Goal: Task Accomplishment & Management: Complete application form

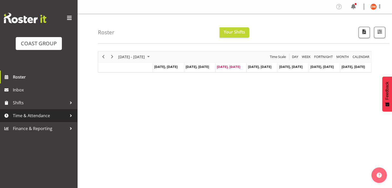
click at [36, 114] on span "Time & Attendance" at bounding box center [40, 116] width 54 height 8
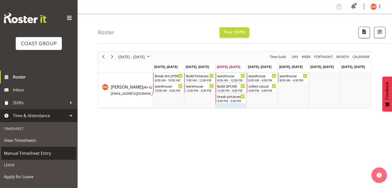
click at [27, 155] on span "Manual Timesheet Entry" at bounding box center [39, 153] width 70 height 8
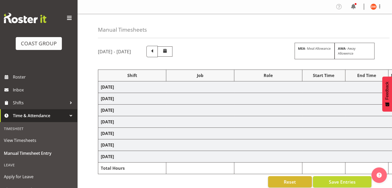
select select "80327"
select select "69"
select select "80328"
select select "10069"
select select "12"
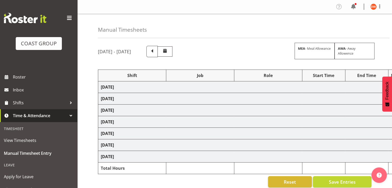
select select "80329"
select select "9561"
select select "80334"
select select "69"
select select "80336"
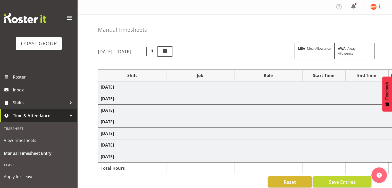
select select "8688"
select select "80337"
select select "69"
select select "80339"
select select "9819"
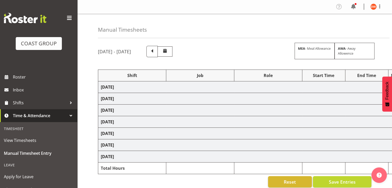
select select "80340"
select select "9699"
select select "80342"
select select "9699"
select select "80344"
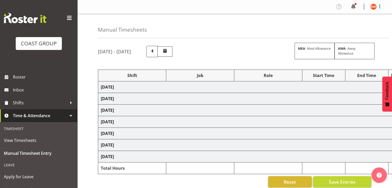
select select "69"
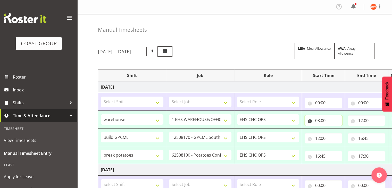
click at [321, 120] on input "08:00" at bounding box center [323, 120] width 38 height 10
click at [340, 133] on select "00 01 02 03 04 05 06 07 08 09 10 11 12 13 14 15 16 17 18 19 20 21 22 23" at bounding box center [340, 134] width 12 height 10
select select "9"
click at [334, 129] on select "00 01 02 03 04 05 06 07 08 09 10 11 12 13 14 15 16 17 18 19 20 21 22 23" at bounding box center [340, 134] width 12 height 10
type input "09:00"
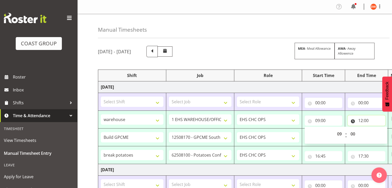
click at [365, 119] on input "12:00" at bounding box center [366, 120] width 38 height 10
click at [377, 132] on select "00 01 02 03 04 05 06 07 08 09 10 11 12 13 14 15 16 17 18 19 20 21 22 23" at bounding box center [383, 134] width 12 height 10
select select "11"
click at [377, 129] on select "00 01 02 03 04 05 06 07 08 09 10 11 12 13 14 15 16 17 18 19 20 21 22 23" at bounding box center [383, 134] width 12 height 10
type input "11:00"
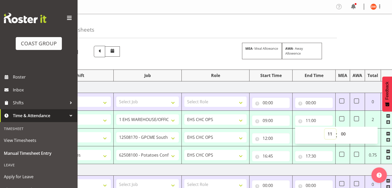
scroll to position [0, 57]
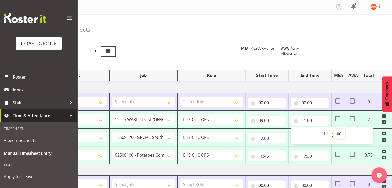
click at [339, 133] on select "00 01 02 03 04 05 06 07 08 09 10 11 12 13 14 15 16 17 18 19 20 21 22 23 24 25 2…" at bounding box center [339, 134] width 12 height 10
select select "30"
click at [333, 129] on select "00 01 02 03 04 05 06 07 08 09 10 11 12 13 14 15 16 17 18 19 20 21 22 23 24 25 2…" at bounding box center [339, 134] width 12 height 10
type input "11:30"
click at [267, 145] on td "12:00 00 01 02 03 04 05 06 07 08 09 10 11 12 13 14 15 16 17 18 19 20 21 22 23 :…" at bounding box center [266, 137] width 43 height 18
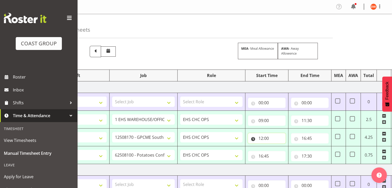
click at [266, 136] on input "12:00" at bounding box center [267, 138] width 38 height 10
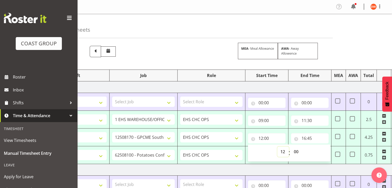
click at [283, 150] on select "00 01 02 03 04 05 06 07 08 09 10 11 12 13 14 15 16 17 18 19 20 21 22 23" at bounding box center [283, 152] width 12 height 10
select select "11"
click at [277, 147] on select "00 01 02 03 04 05 06 07 08 09 10 11 12 13 14 15 16 17 18 19 20 21 22 23" at bounding box center [283, 152] width 12 height 10
click at [281, 85] on td "Wednesday 13th August 2025" at bounding box center [221, 87] width 360 height 12
type input "11:00"
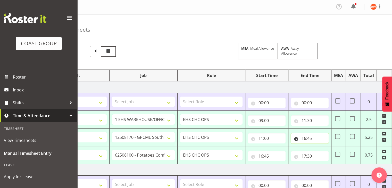
click at [305, 140] on input "16:45" at bounding box center [310, 138] width 38 height 10
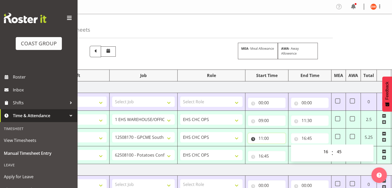
click at [266, 138] on input "11:00" at bounding box center [267, 138] width 38 height 10
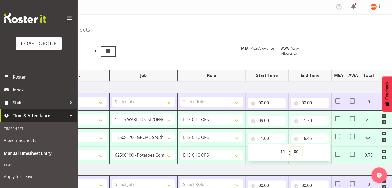
click at [295, 151] on select "00 01 02 03 04 05 06 07 08 09 10 11 12 13 14 15 16 17 18 19 20 21 22 23 24 25 2…" at bounding box center [296, 152] width 12 height 10
select select "30"
click at [290, 147] on select "00 01 02 03 04 05 06 07 08 09 10 11 12 13 14 15 16 17 18 19 20 21 22 23 24 25 2…" at bounding box center [296, 152] width 12 height 10
type input "11:30"
click at [305, 139] on input "16:45" at bounding box center [310, 138] width 38 height 10
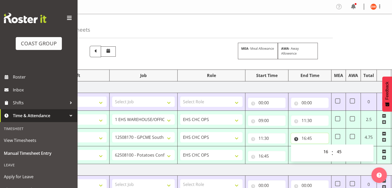
click at [305, 139] on input "16:45" at bounding box center [310, 138] width 38 height 10
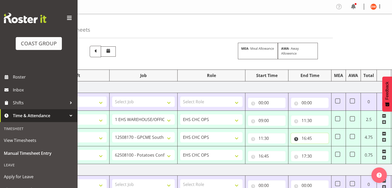
click at [305, 139] on input "16:45" at bounding box center [310, 138] width 38 height 10
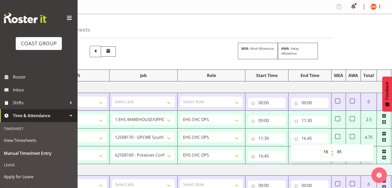
click at [325, 150] on select "00 01 02 03 04 05 06 07 08 09 10 11 12 13 14 15 16 17 18 19 20 21 22 23" at bounding box center [326, 152] width 12 height 10
select select "15"
click at [320, 147] on select "00 01 02 03 04 05 06 07 08 09 10 11 12 13 14 15 16 17 18 19 20 21 22 23" at bounding box center [326, 152] width 12 height 10
type input "15:45"
click at [337, 151] on select "00 01 02 03 04 05 06 07 08 09 10 11 12 13 14 15 16 17 18 19 20 21 22 23 24 25 2…" at bounding box center [339, 152] width 12 height 10
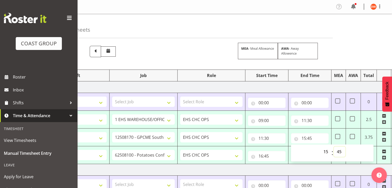
select select "0"
click at [333, 147] on select "00 01 02 03 04 05 06 07 08 09 10 11 12 13 14 15 16 17 18 19 20 21 22 23 24 25 2…" at bounding box center [339, 152] width 12 height 10
type input "15:00"
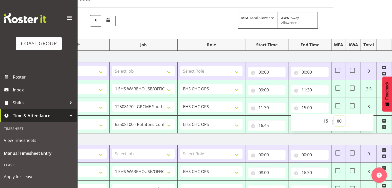
scroll to position [31, 0]
click at [268, 129] on input "16:45" at bounding box center [267, 125] width 38 height 10
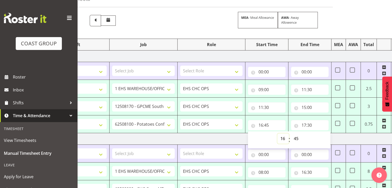
click at [283, 139] on select "00 01 02 03 04 05 06 07 08 09 10 11 12 13 14 15 16 17 18 19 20 21 22 23" at bounding box center [283, 138] width 12 height 10
select select "15"
click at [277, 133] on select "00 01 02 03 04 05 06 07 08 09 10 11 12 13 14 15 16 17 18 19 20 21 22 23" at bounding box center [283, 138] width 12 height 10
type input "15:45"
click at [268, 125] on input "15:45" at bounding box center [267, 125] width 38 height 10
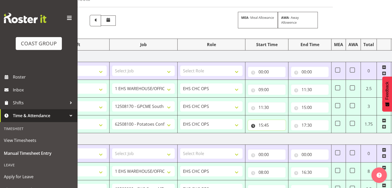
click at [268, 125] on input "15:45" at bounding box center [267, 125] width 38 height 10
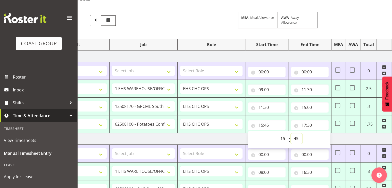
click at [299, 139] on select "00 01 02 03 04 05 06 07 08 09 10 11 12 13 14 15 16 17 18 19 20 21 22 23 24 25 2…" at bounding box center [296, 138] width 12 height 10
select select "0"
click at [290, 133] on select "00 01 02 03 04 05 06 07 08 09 10 11 12 13 14 15 16 17 18 19 20 21 22 23 24 25 2…" at bounding box center [296, 138] width 12 height 10
type input "15:00"
click at [311, 125] on input "17:30" at bounding box center [310, 125] width 38 height 10
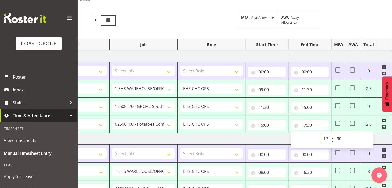
click at [326, 136] on select "00 01 02 03 04 05 06 07 08 09 10 11 12 13 14 15 16 17 18 19 20 21 22 23" at bounding box center [326, 138] width 12 height 10
select select "16"
click at [320, 133] on select "00 01 02 03 04 05 06 07 08 09 10 11 12 13 14 15 16 17 18 19 20 21 22 23" at bounding box center [326, 138] width 12 height 10
type input "16:30"
click at [266, 140] on td "Thursday 14th August 2025" at bounding box center [221, 139] width 360 height 12
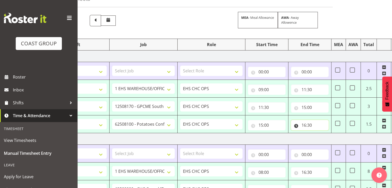
click at [309, 124] on input "16:30" at bounding box center [310, 125] width 38 height 10
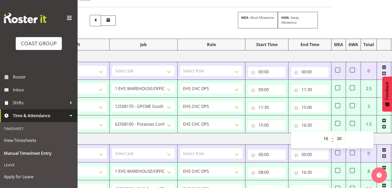
click at [338, 138] on select "00 01 02 03 04 05 06 07 08 09 10 11 12 13 14 15 16 17 18 19 20 21 22 23 24 25 2…" at bounding box center [339, 138] width 12 height 10
click at [333, 133] on select "00 01 02 03 04 05 06 07 08 09 10 11 12 13 14 15 16 17 18 19 20 21 22 23 24 25 2…" at bounding box center [339, 138] width 12 height 10
click at [271, 135] on td "Thursday 14th August 2025" at bounding box center [221, 139] width 360 height 12
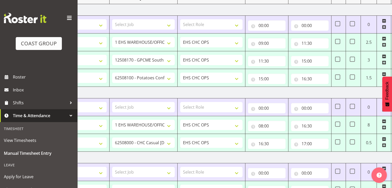
scroll to position [96, 0]
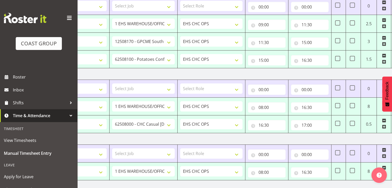
click at [199, 76] on td "Thursday 14th August 2025" at bounding box center [221, 74] width 360 height 12
click at [310, 57] on input "16:30" at bounding box center [310, 60] width 38 height 10
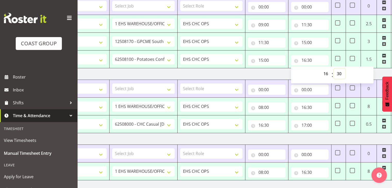
click at [338, 73] on select "00 01 02 03 04 05 06 07 08 09 10 11 12 13 14 15 16 17 18 19 20 21 22 23 24 25 2…" at bounding box center [339, 73] width 12 height 10
select select "0"
click at [333, 68] on select "00 01 02 03 04 05 06 07 08 09 10 11 12 13 14 15 16 17 18 19 20 21 22 23 24 25 2…" at bounding box center [339, 73] width 12 height 10
type input "16:00"
click at [276, 71] on td "Thursday 14th August 2025" at bounding box center [221, 74] width 360 height 12
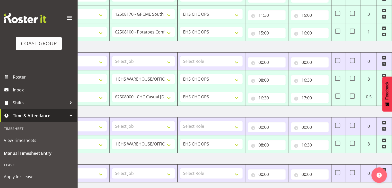
scroll to position [124, 0]
click at [309, 33] on input "16:00" at bounding box center [310, 32] width 38 height 10
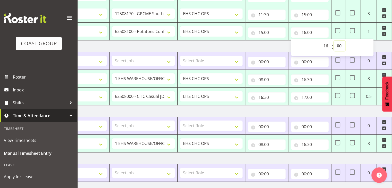
click at [338, 45] on select "00 01 02 03 04 05 06 07 08 09 10 11 12 13 14 15 16 17 18 19 20 21 22 23 24 25 2…" at bounding box center [339, 46] width 12 height 10
select select "30"
click at [333, 41] on select "00 01 02 03 04 05 06 07 08 09 10 11 12 13 14 15 16 17 18 19 20 21 22 23 24 25 2…" at bounding box center [339, 46] width 12 height 10
type input "16:30"
click at [266, 46] on td "Thursday 14th August 2025" at bounding box center [221, 46] width 360 height 12
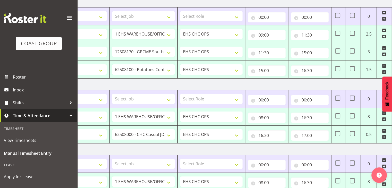
scroll to position [85, 0]
click at [283, 82] on td "Thursday 14th August 2025" at bounding box center [221, 85] width 360 height 12
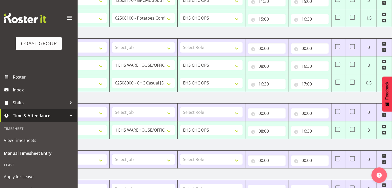
scroll to position [109, 0]
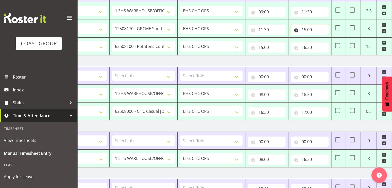
click at [310, 30] on input "15:00" at bounding box center [310, 29] width 38 height 10
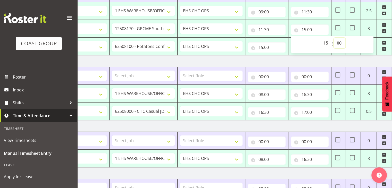
click at [339, 42] on select "00 01 02 03 04 05 06 07 08 09 10 11 12 13 14 15 16 17 18 19 20 21 22 23 24 25 2…" at bounding box center [339, 43] width 12 height 10
select select "30"
click at [333, 38] on select "00 01 02 03 04 05 06 07 08 09 10 11 12 13 14 15 16 17 18 19 20 21 22 23 24 25 2…" at bounding box center [339, 43] width 12 height 10
type input "15:30"
click at [278, 47] on input "15:00" at bounding box center [267, 47] width 38 height 10
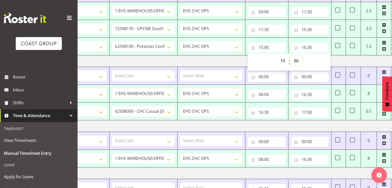
click at [294, 60] on select "00 01 02 03 04 05 06 07 08 09 10 11 12 13 14 15 16 17 18 19 20 21 22 23 24 25 2…" at bounding box center [296, 61] width 12 height 10
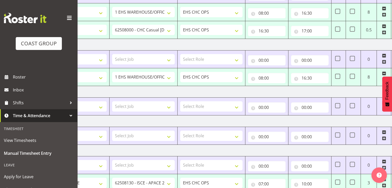
scroll to position [194, 0]
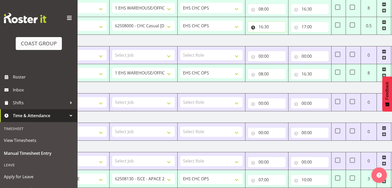
click at [277, 25] on input "16:30" at bounding box center [267, 27] width 38 height 10
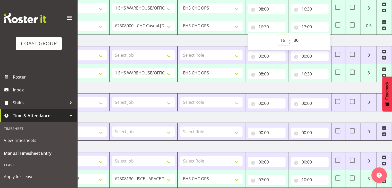
click at [282, 38] on select "00 01 02 03 04 05 06 07 08 09 10 11 12 13 14 15 16 17 18 19 20 21 22 23" at bounding box center [283, 40] width 12 height 10
select select "15"
click at [277, 35] on select "00 01 02 03 04 05 06 07 08 09 10 11 12 13 14 15 16 17 18 19 20 21 22 23" at bounding box center [283, 40] width 12 height 10
type input "15:30"
click at [311, 22] on input "17:00" at bounding box center [310, 27] width 38 height 10
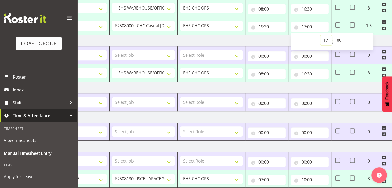
click at [325, 38] on select "00 01 02 03 04 05 06 07 08 09 10 11 12 13 14 15 16 17 18 19 20 21 22 23" at bounding box center [326, 40] width 12 height 10
select select "16"
click at [320, 35] on select "00 01 02 03 04 05 06 07 08 09 10 11 12 13 14 15 16 17 18 19 20 21 22 23" at bounding box center [326, 40] width 12 height 10
type input "16:00"
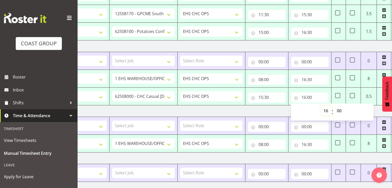
scroll to position [124, 0]
click at [263, 97] on input "15:30" at bounding box center [267, 97] width 38 height 10
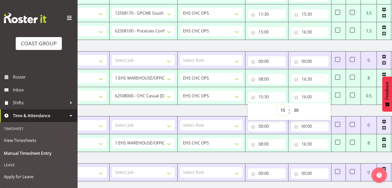
click at [282, 110] on select "00 01 02 03 04 05 06 07 08 09 10 11 12 13 14 15 16 17 18 19 20 21 22 23" at bounding box center [283, 110] width 12 height 10
select select "16"
click at [277, 105] on select "00 01 02 03 04 05 06 07 08 09 10 11 12 13 14 15 16 17 18 19 20 21 22 23" at bounding box center [283, 110] width 12 height 10
type input "16:30"
click at [306, 97] on input "16:00" at bounding box center [310, 97] width 38 height 10
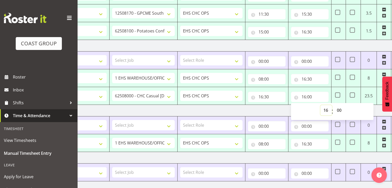
click at [324, 109] on select "00 01 02 03 04 05 06 07 08 09 10 11 12 13 14 15 16 17 18 19 20 21 22 23" at bounding box center [326, 110] width 12 height 10
select select "17"
click at [320, 105] on select "00 01 02 03 04 05 06 07 08 09 10 11 12 13 14 15 16 17 18 19 20 21 22 23" at bounding box center [326, 110] width 12 height 10
type input "17:00"
click at [267, 32] on input "15:00" at bounding box center [267, 32] width 38 height 10
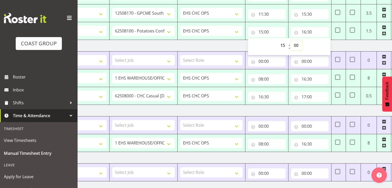
click at [295, 46] on select "00 01 02 03 04 05 06 07 08 09 10 11 12 13 14 15 16 17 18 19 20 21 22 23 24 25 2…" at bounding box center [296, 45] width 12 height 10
select select "30"
click at [290, 40] on select "00 01 02 03 04 05 06 07 08 09 10 11 12 13 14 15 16 17 18 19 20 21 22 23 24 25 2…" at bounding box center [296, 45] width 12 height 10
type input "15:30"
click at [307, 35] on input "16:30" at bounding box center [310, 32] width 38 height 10
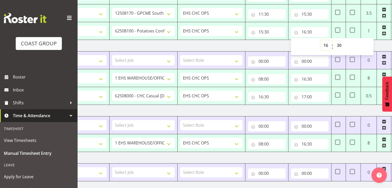
click at [328, 45] on select "00 01 02 03 04 05 06 07 08 09 10 11 12 13 14 15 16 17 18 19 20 21 22 23" at bounding box center [326, 45] width 12 height 10
click at [320, 40] on select "00 01 02 03 04 05 06 07 08 09 10 11 12 13 14 15 16 17 18 19 20 21 22 23" at bounding box center [326, 45] width 12 height 10
click at [264, 44] on td "Thursday 14th August 2025" at bounding box center [221, 46] width 360 height 12
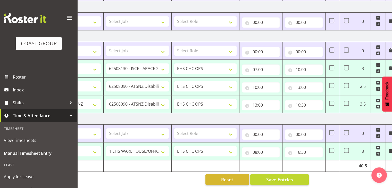
scroll to position [0, 0]
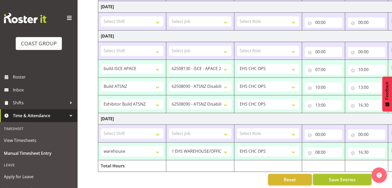
click at [348, 176] on span "Save Entries" at bounding box center [341, 179] width 27 height 7
select select "80327"
select select "69"
type input "09:00"
type input "11:30"
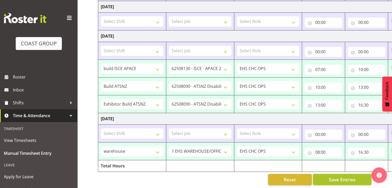
select select "80328"
select select "10069"
type input "11:30"
type input "15:30"
select select "80329"
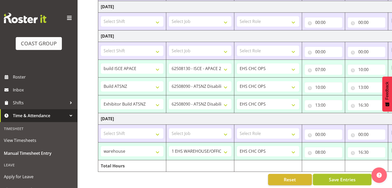
select select "9561"
type input "15:30"
type input "16:30"
select select "80334"
select select "69"
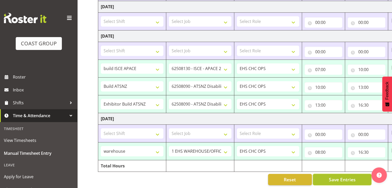
type input "08:00"
type input "16:30"
select select "80336"
select select "8688"
type input "16:30"
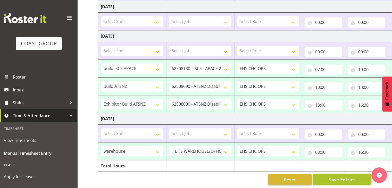
type input "17:00"
select select "80337"
select select "69"
type input "08:00"
type input "16:30"
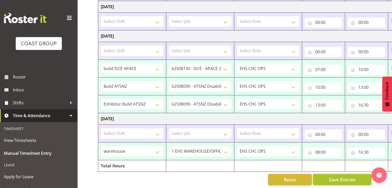
select select "80339"
select select "9819"
type input "07:00"
type input "10:00"
select select "80340"
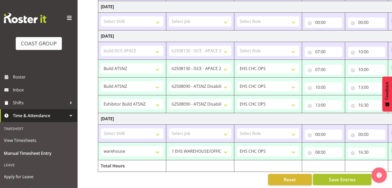
select select "9699"
type input "10:00"
type input "13:00"
select select "80342"
type input "13:00"
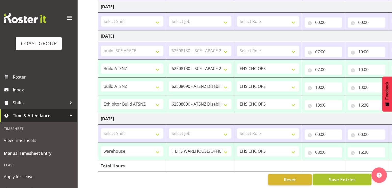
type input "16:30"
select select "80344"
select select "69"
type input "08:00"
type input "16:30"
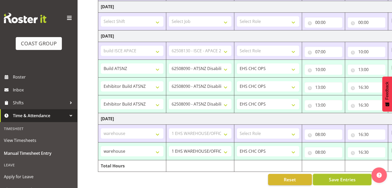
select select "80334"
select select "69"
select select "80336"
select select "8688"
select select "80337"
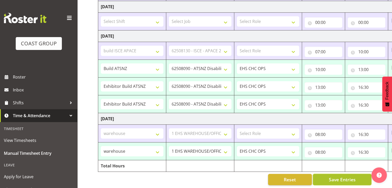
select select "69"
select select "80339"
select select "9819"
select select "80340"
select select "9699"
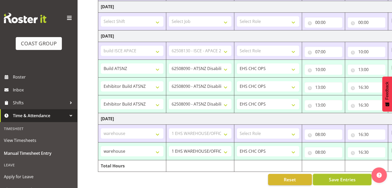
select select "80342"
select select "9699"
select select "80344"
select select "69"
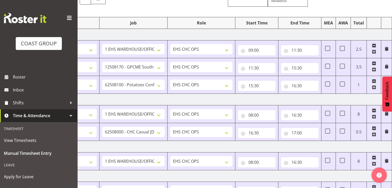
scroll to position [51, 0]
